Goal: Information Seeking & Learning: Learn about a topic

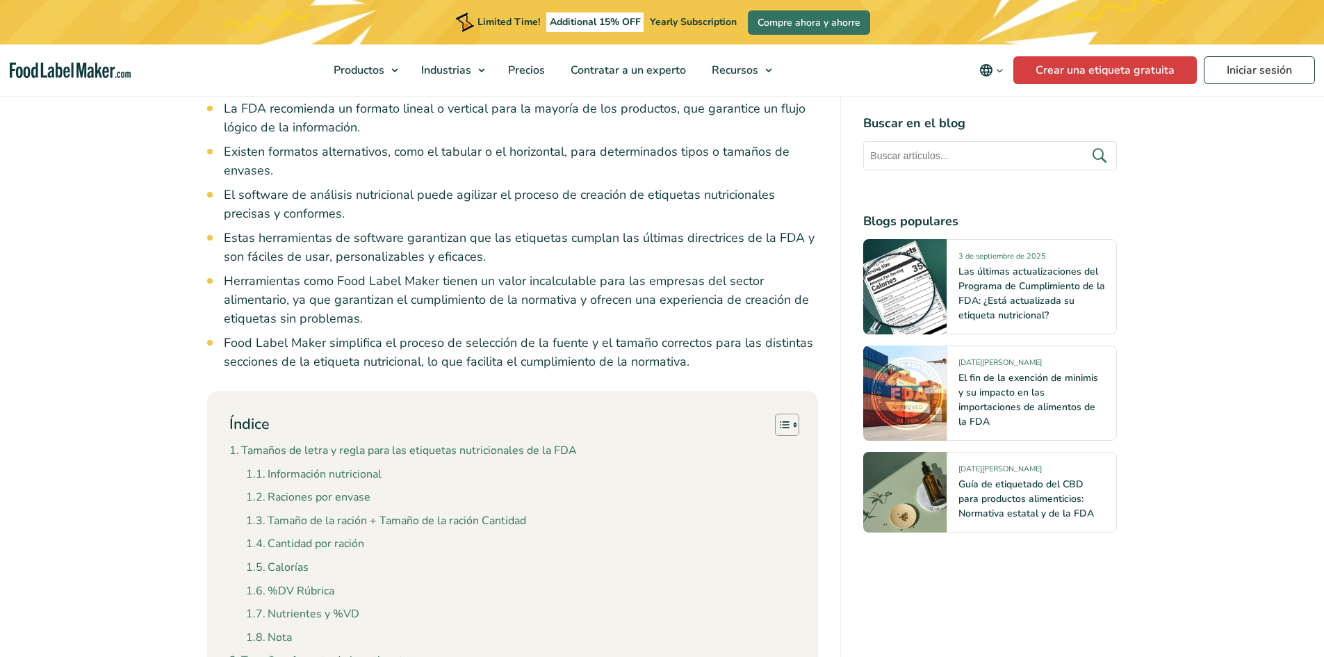
scroll to position [1460, 0]
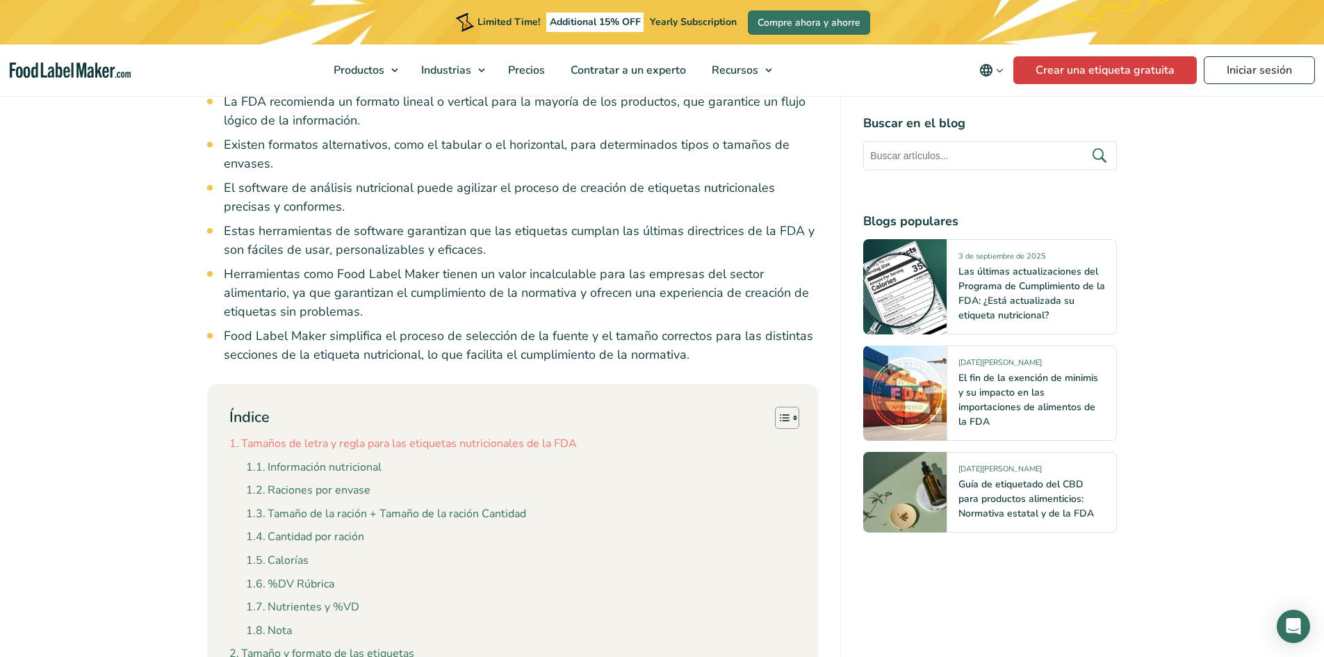
click at [497, 435] on link "Tamaños de letra y regla para las etiquetas nutricionales de la FDA" at bounding box center [403, 444] width 348 height 18
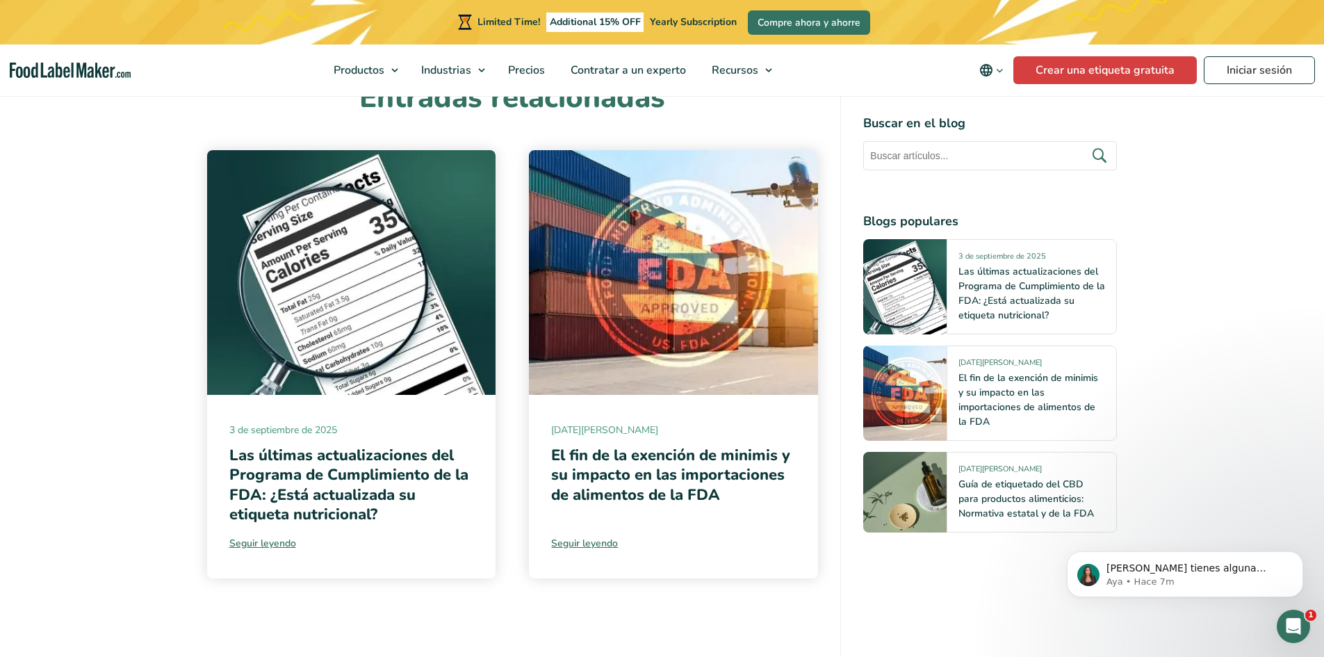
scroll to position [7016, 0]
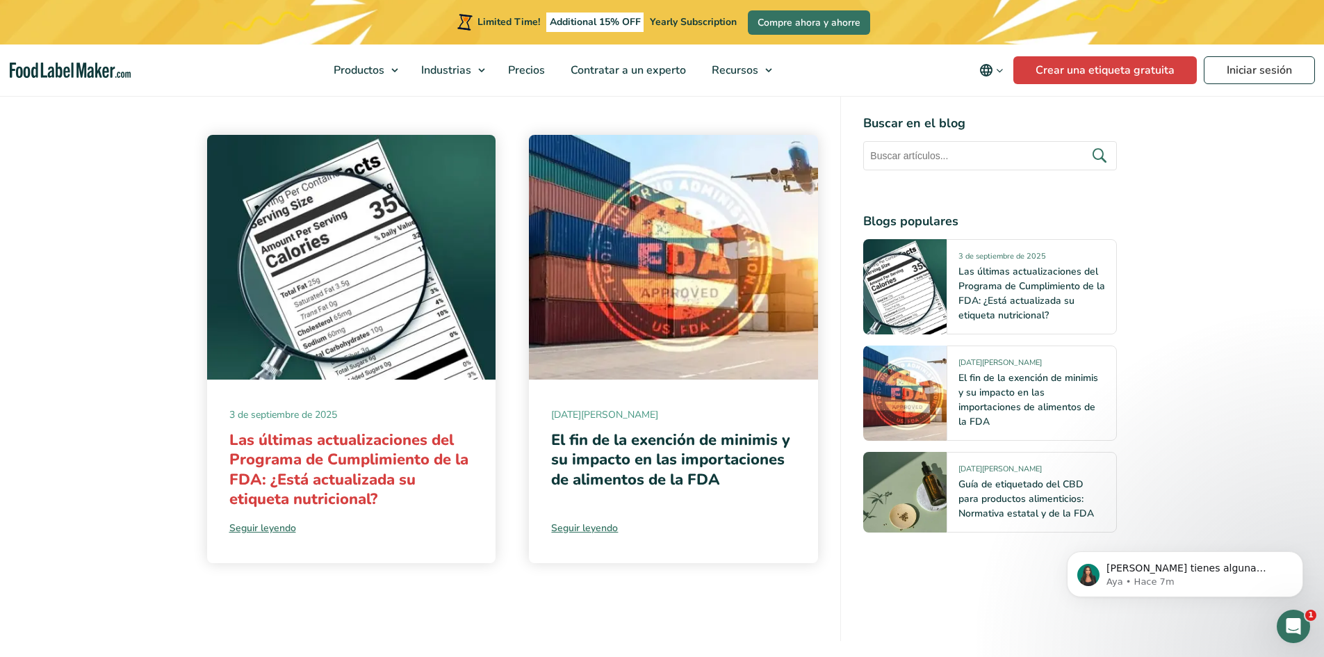
click at [343, 430] on link "Las últimas actualizaciones del Programa de Cumplimiento de la FDA: ¿Está actua…" at bounding box center [348, 470] width 239 height 81
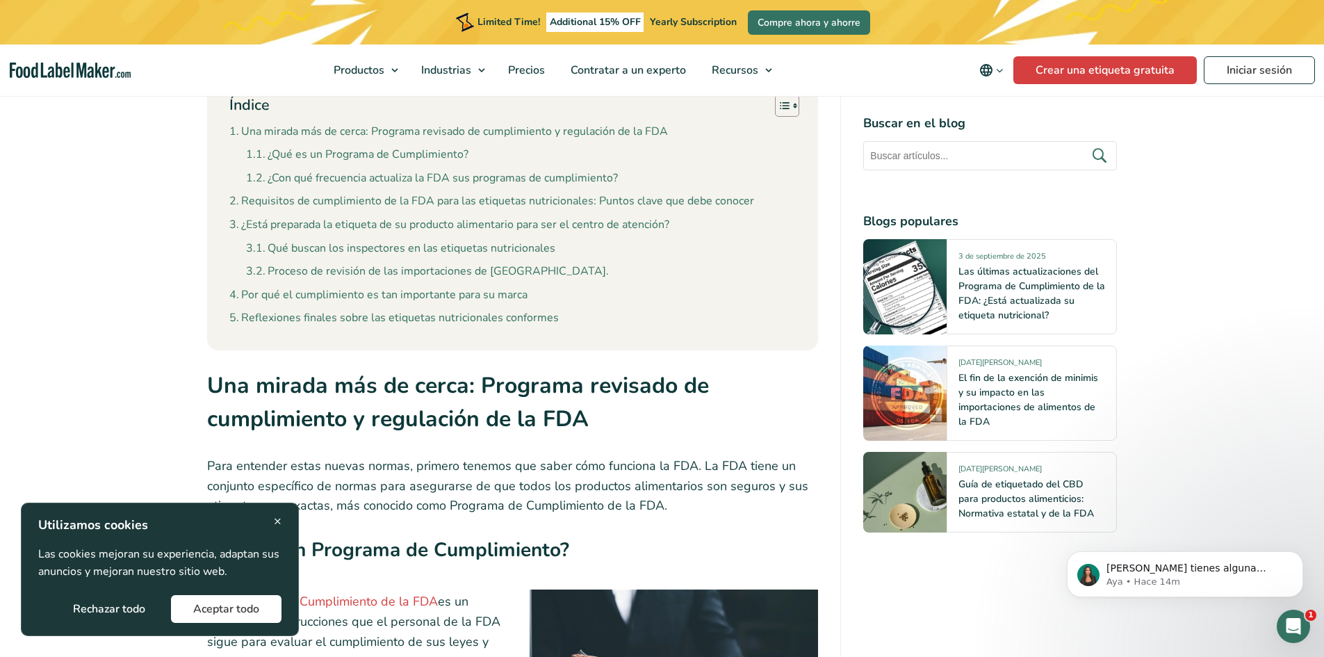
scroll to position [1112, 0]
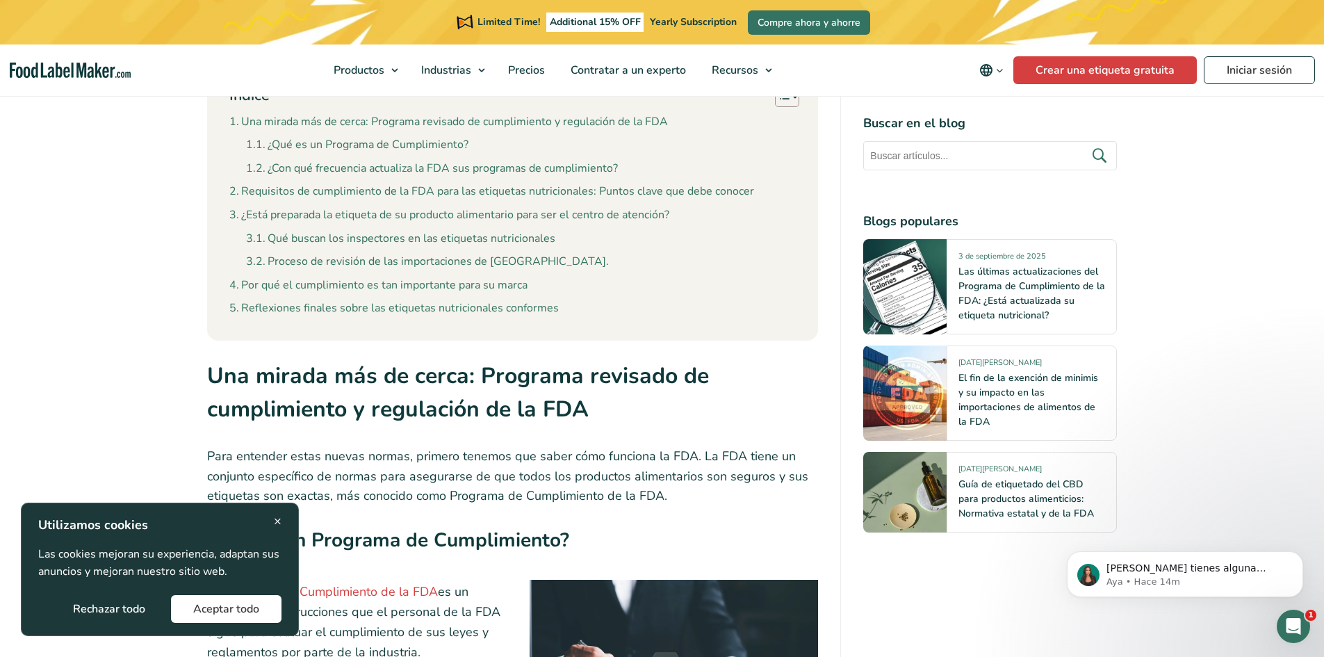
click at [277, 519] on span "×" at bounding box center [278, 521] width 8 height 19
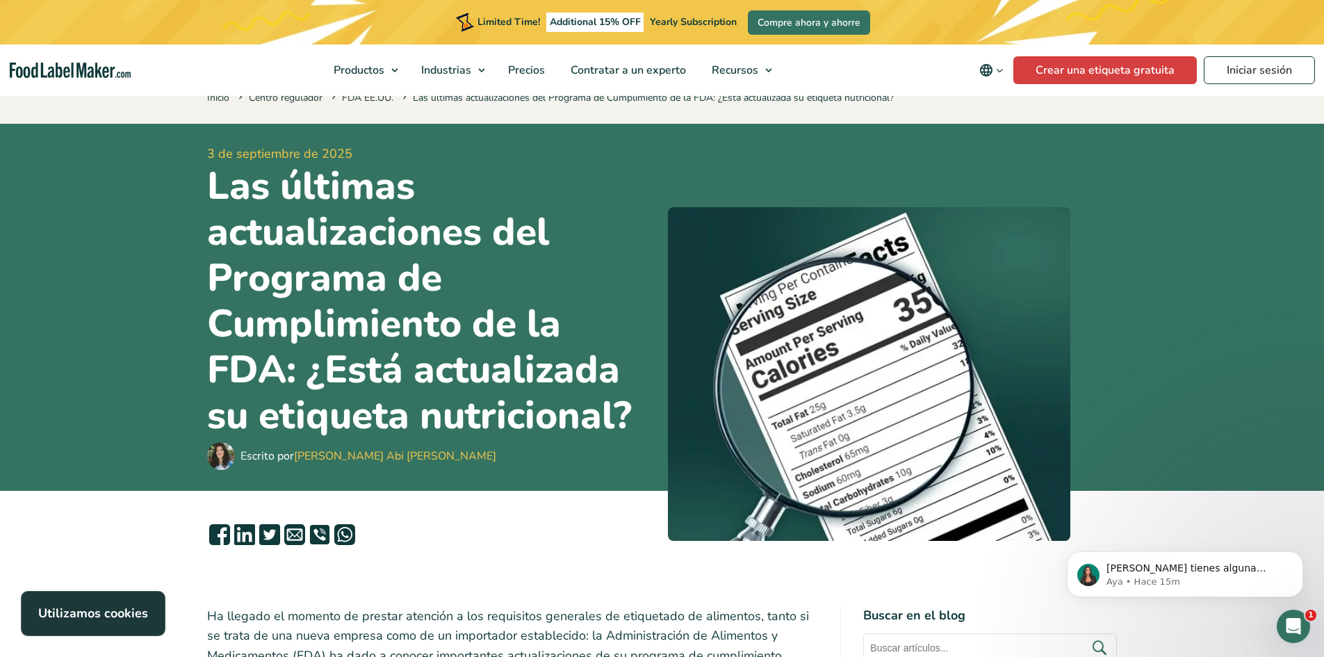
scroll to position [0, 0]
